Goal: Transaction & Acquisition: Purchase product/service

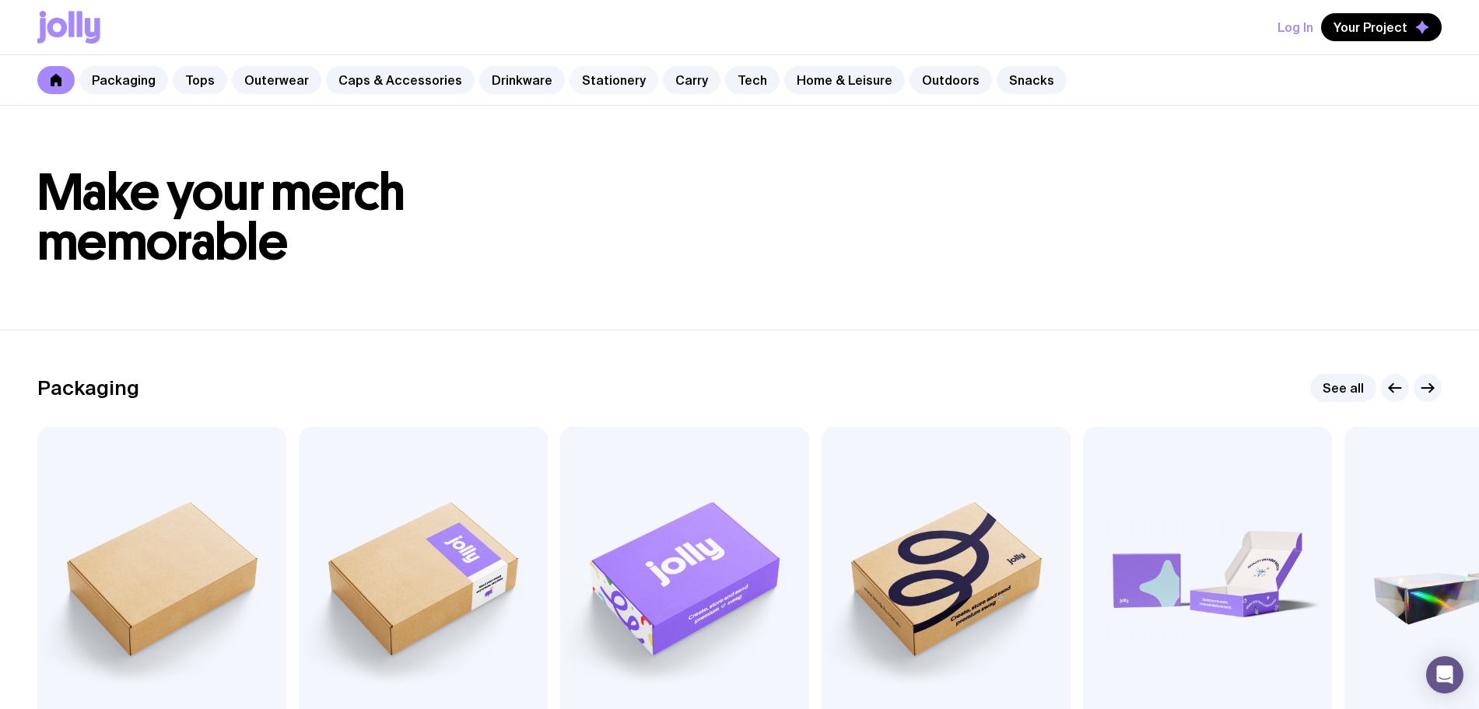
click at [580, 81] on link "Stationery" at bounding box center [613, 80] width 89 height 28
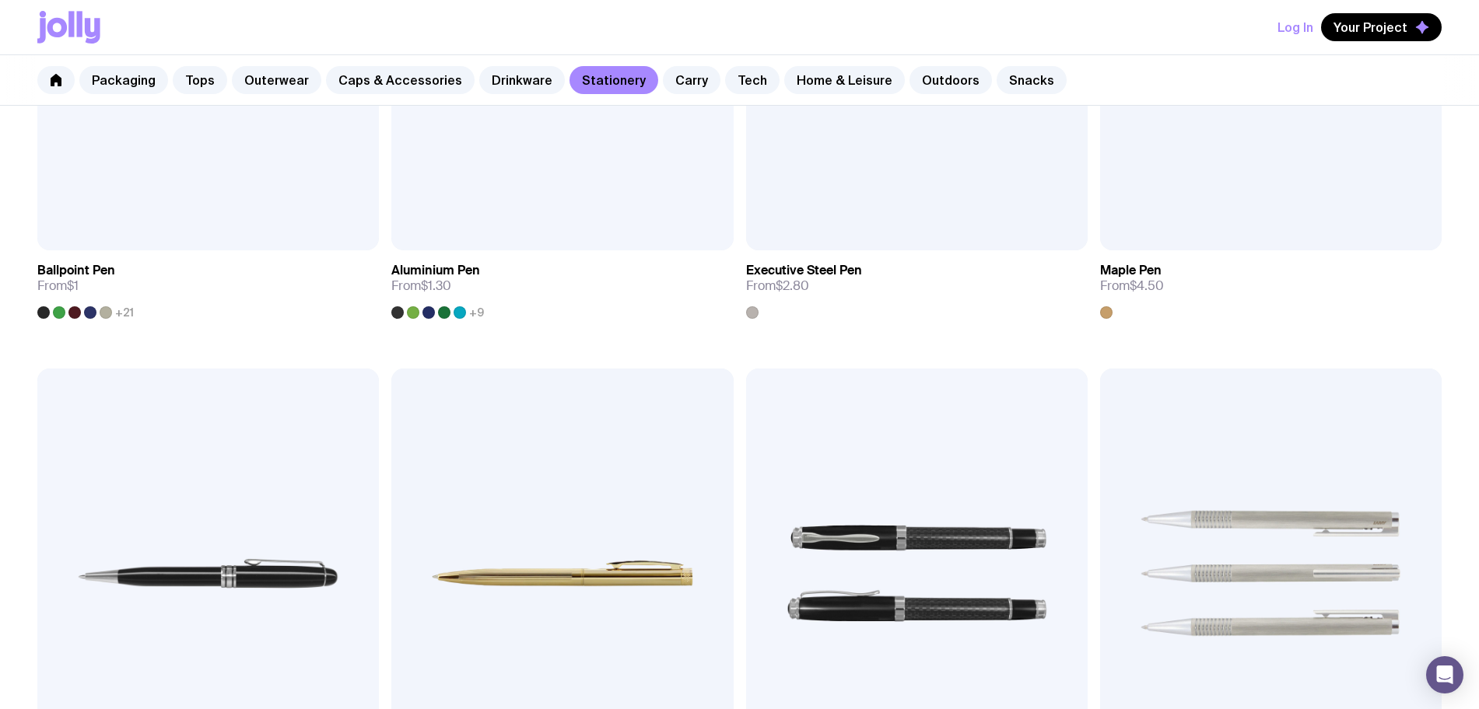
scroll to position [567, 0]
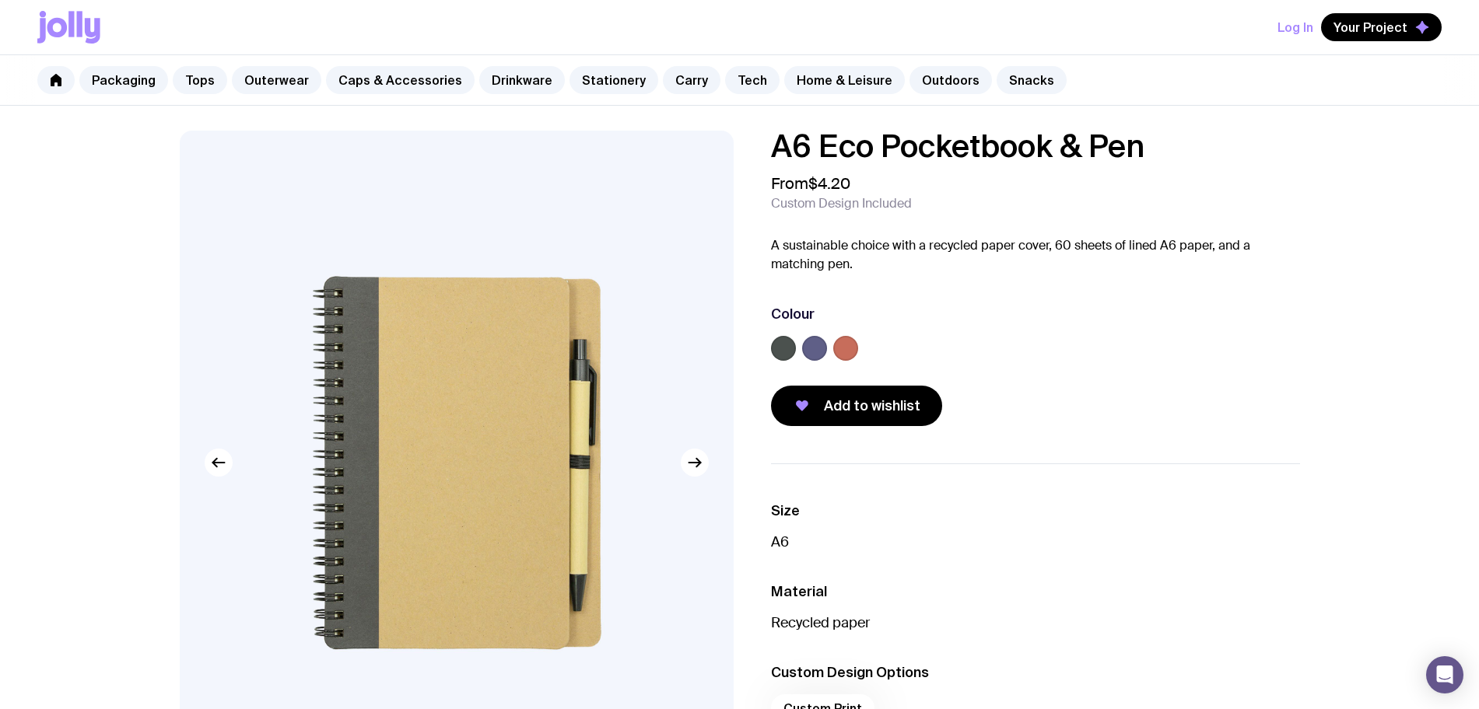
click at [851, 346] on label at bounding box center [845, 348] width 25 height 25
click at [0, 0] on input "radio" at bounding box center [0, 0] width 0 height 0
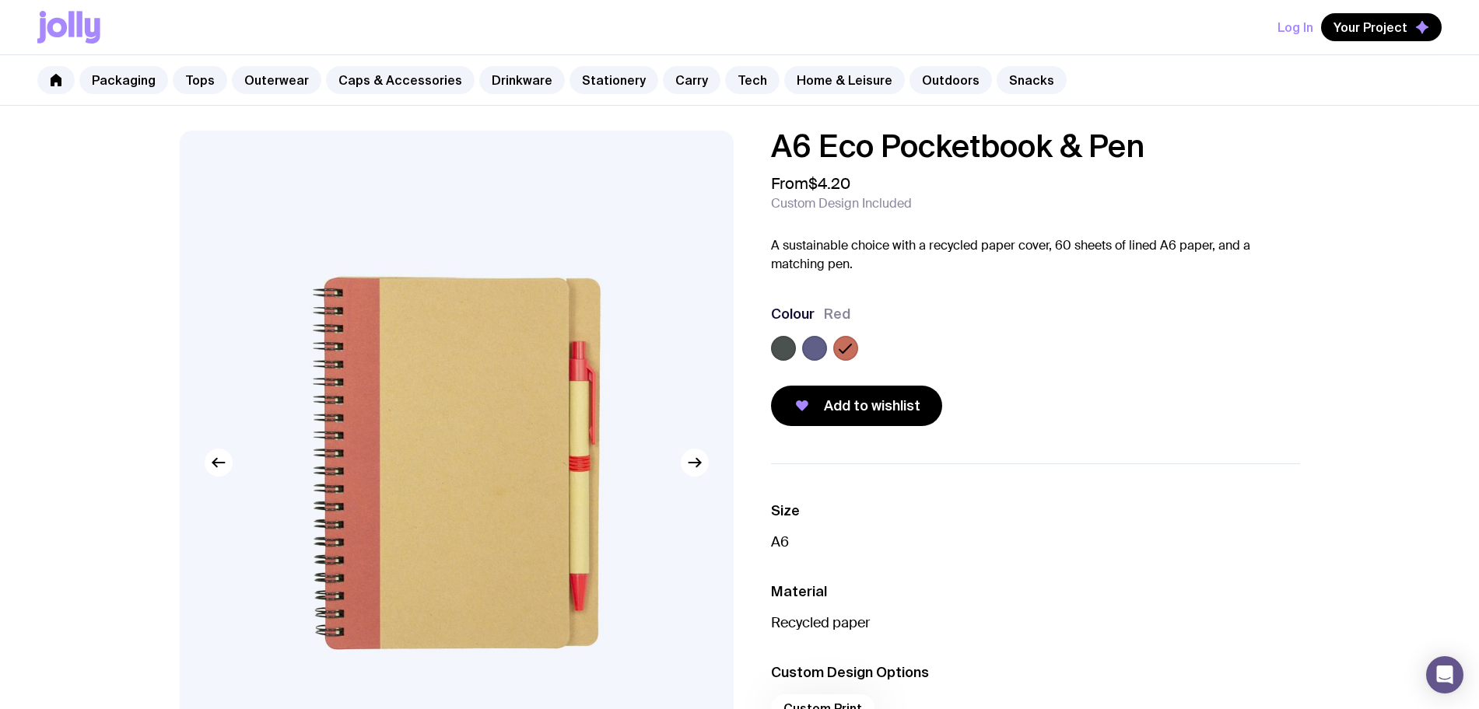
click at [851, 349] on icon at bounding box center [845, 348] width 19 height 19
click at [0, 0] on input "radio" at bounding box center [0, 0] width 0 height 0
